Goal: Transaction & Acquisition: Purchase product/service

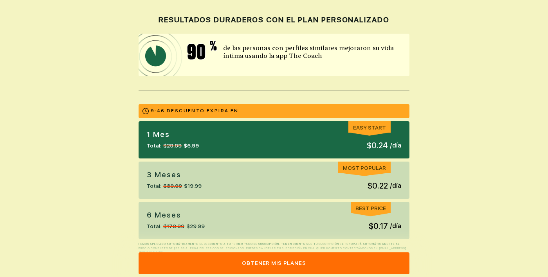
scroll to position [118, 0]
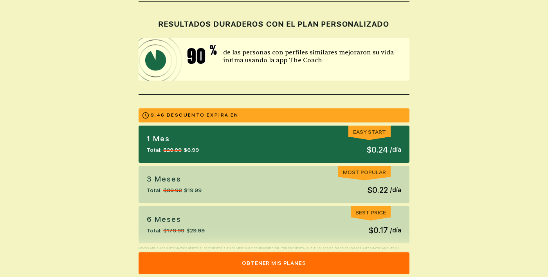
click at [380, 263] on button "Obtener mis planes" at bounding box center [274, 264] width 271 height 22
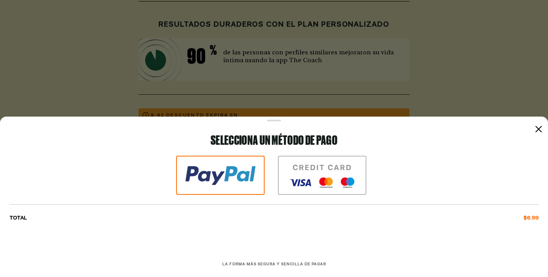
click at [536, 131] on icon at bounding box center [539, 129] width 6 height 6
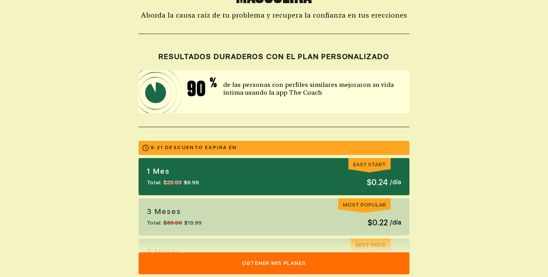
scroll to position [89, 0]
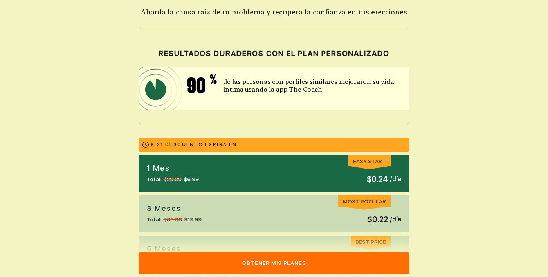
click at [378, 174] on span "$0.24" at bounding box center [377, 180] width 21 height 12
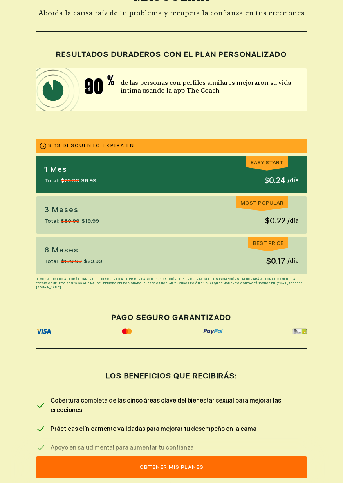
scroll to position [94, 0]
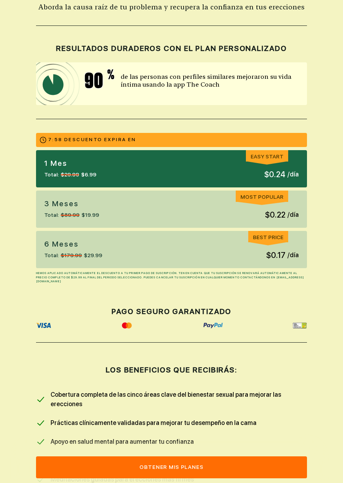
click at [276, 211] on span "$0.22" at bounding box center [275, 215] width 20 height 12
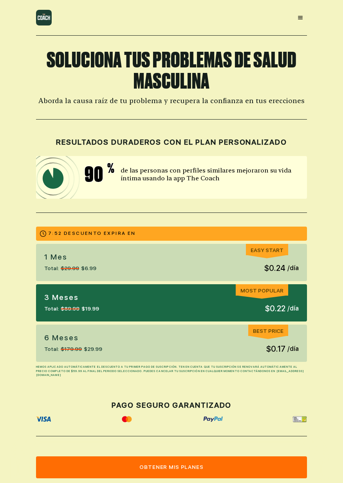
scroll to position [0, 0]
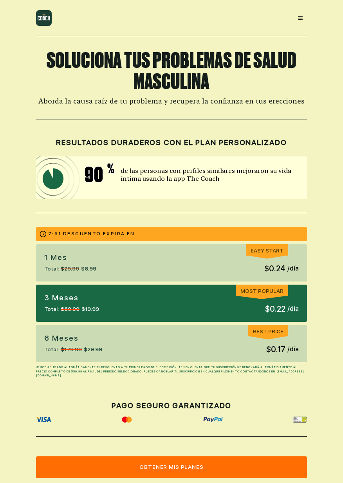
click at [268, 277] on button "Obtener mis planes" at bounding box center [171, 467] width 271 height 22
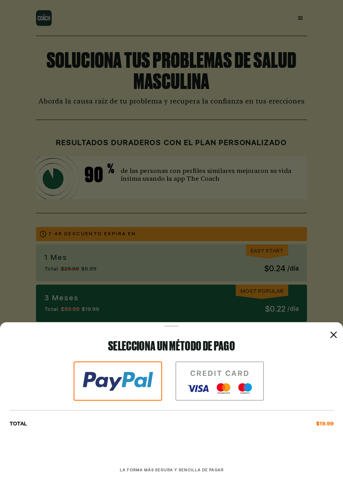
click at [248, 277] on img at bounding box center [219, 380] width 89 height 39
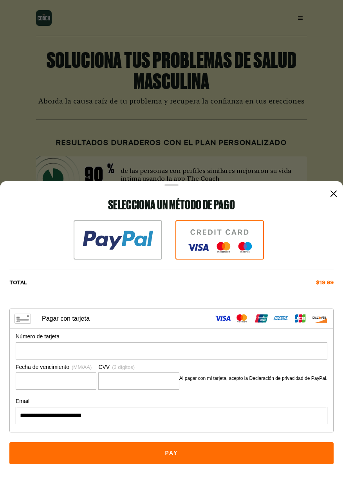
click at [320, 148] on div at bounding box center [171, 241] width 343 height 530
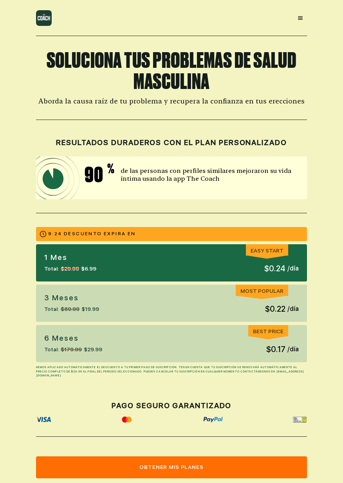
click at [289, 305] on span "/ día" at bounding box center [293, 308] width 11 height 9
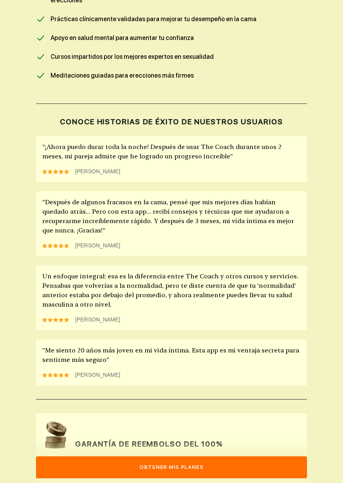
scroll to position [508, 0]
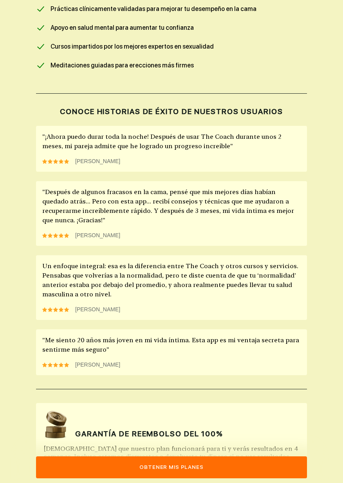
click at [251, 478] on button "Obtener mis planes" at bounding box center [171, 467] width 271 height 22
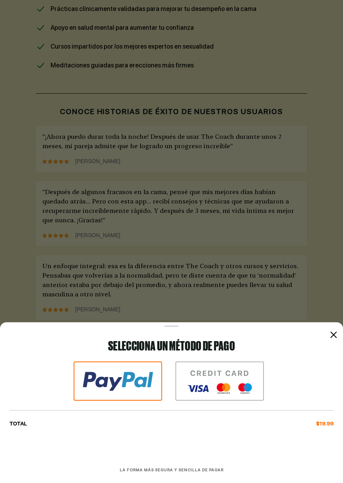
click at [244, 400] on img at bounding box center [219, 380] width 89 height 39
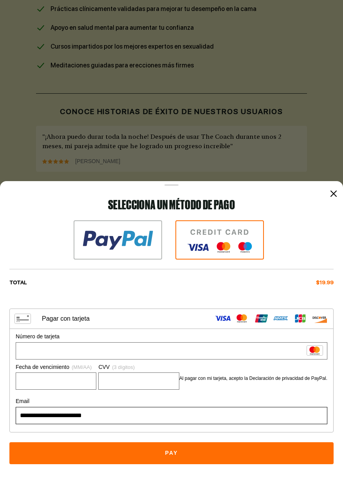
click at [287, 457] on button "Pay" at bounding box center [171, 453] width 324 height 22
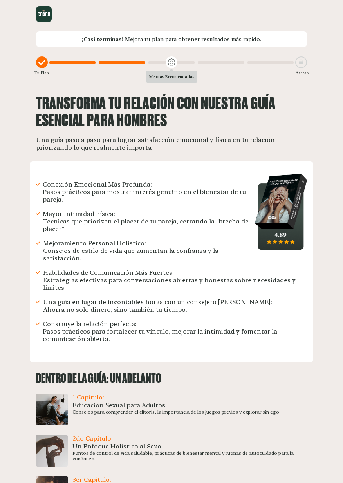
click at [306, 62] on div at bounding box center [301, 62] width 12 height 12
click at [178, 63] on div at bounding box center [171, 63] width 46 height 4
click at [179, 72] on div "Mejoras Recomendadas" at bounding box center [171, 77] width 51 height 12
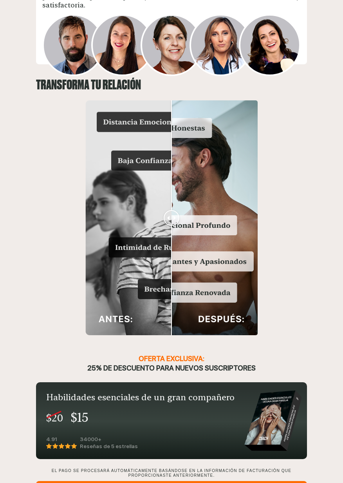
scroll to position [635, 0]
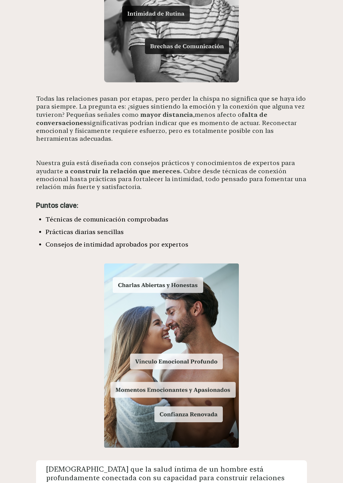
scroll to position [488, 0]
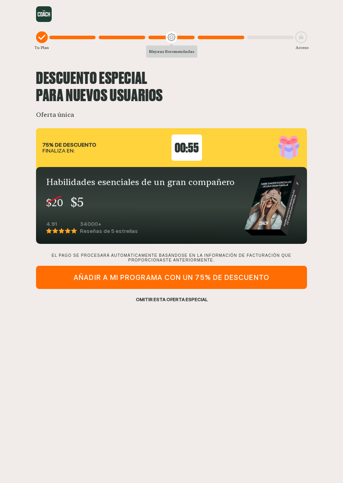
click at [189, 300] on div "OMITIR ESTA OFERTA ESPECIAL" at bounding box center [171, 299] width 271 height 7
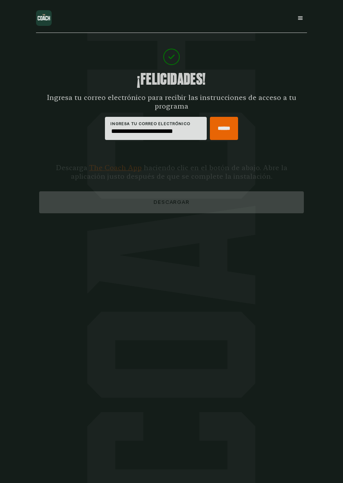
click at [225, 131] on input "******" at bounding box center [224, 128] width 28 height 23
type input "*****"
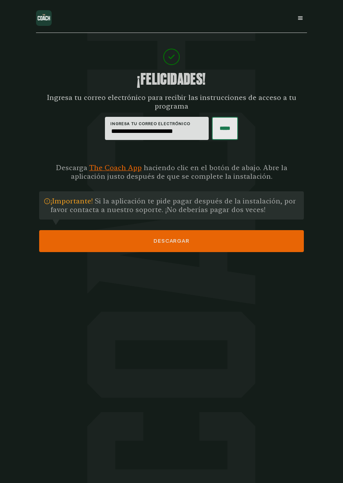
click at [251, 239] on button "DESCARGAR" at bounding box center [171, 241] width 265 height 22
